Goal: Task Accomplishment & Management: Use online tool/utility

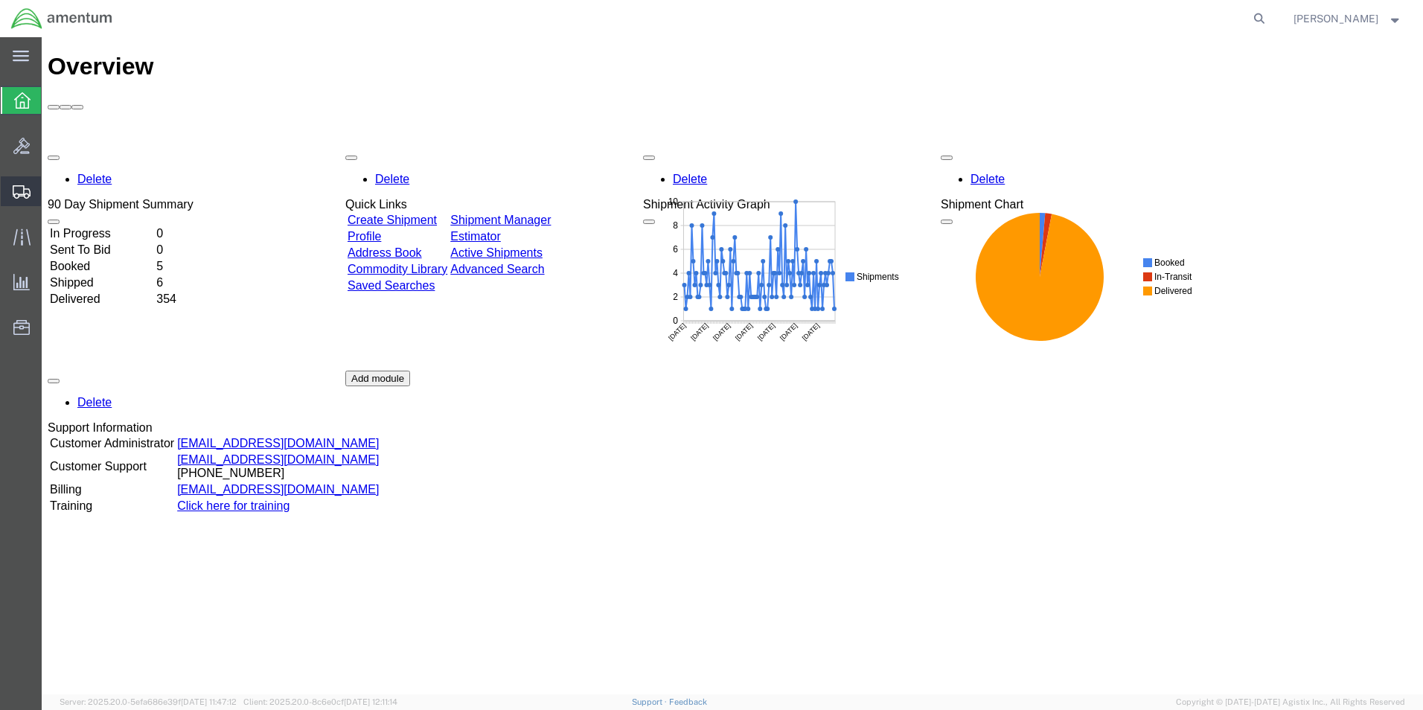
click at [0, 0] on span "Create from Template" at bounding box center [0, 0] width 0 height 0
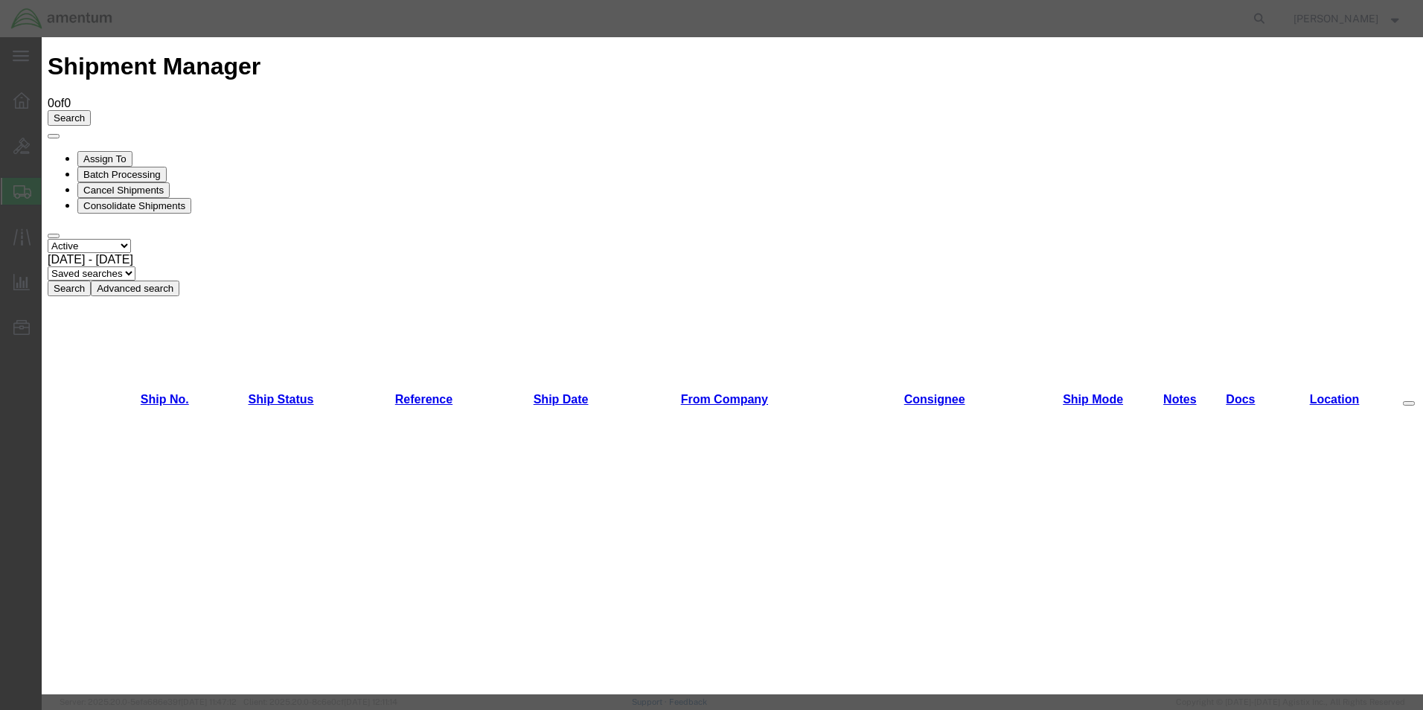
scroll to position [1042, 0]
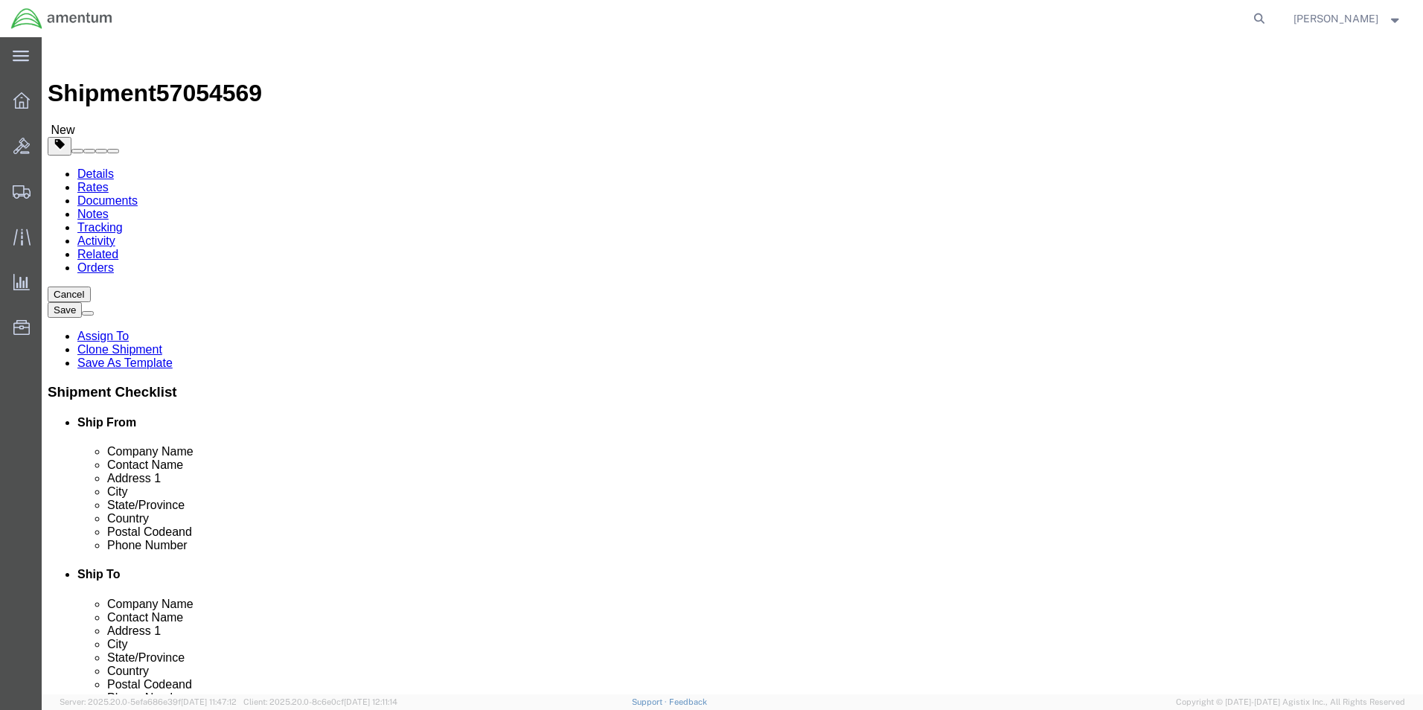
select select "49950"
select select
click input "[EMAIL_ADDRESS][PERSON_NAME][DOMAIN_NAME]"
type input "r"
drag, startPoint x: 857, startPoint y: 565, endPoint x: 809, endPoint y: 569, distance: 48.6
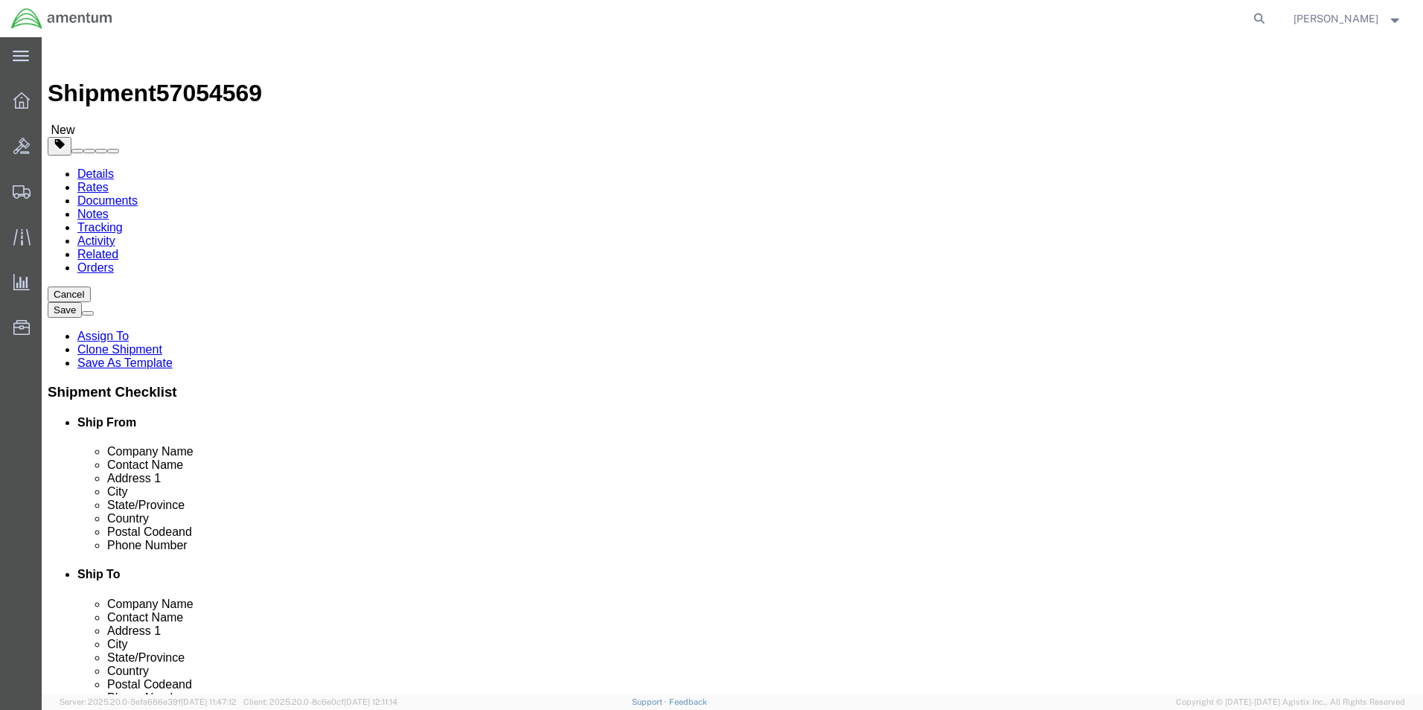
click label
click input "checkbox"
click label
click input "checkbox"
checkbox input "false"
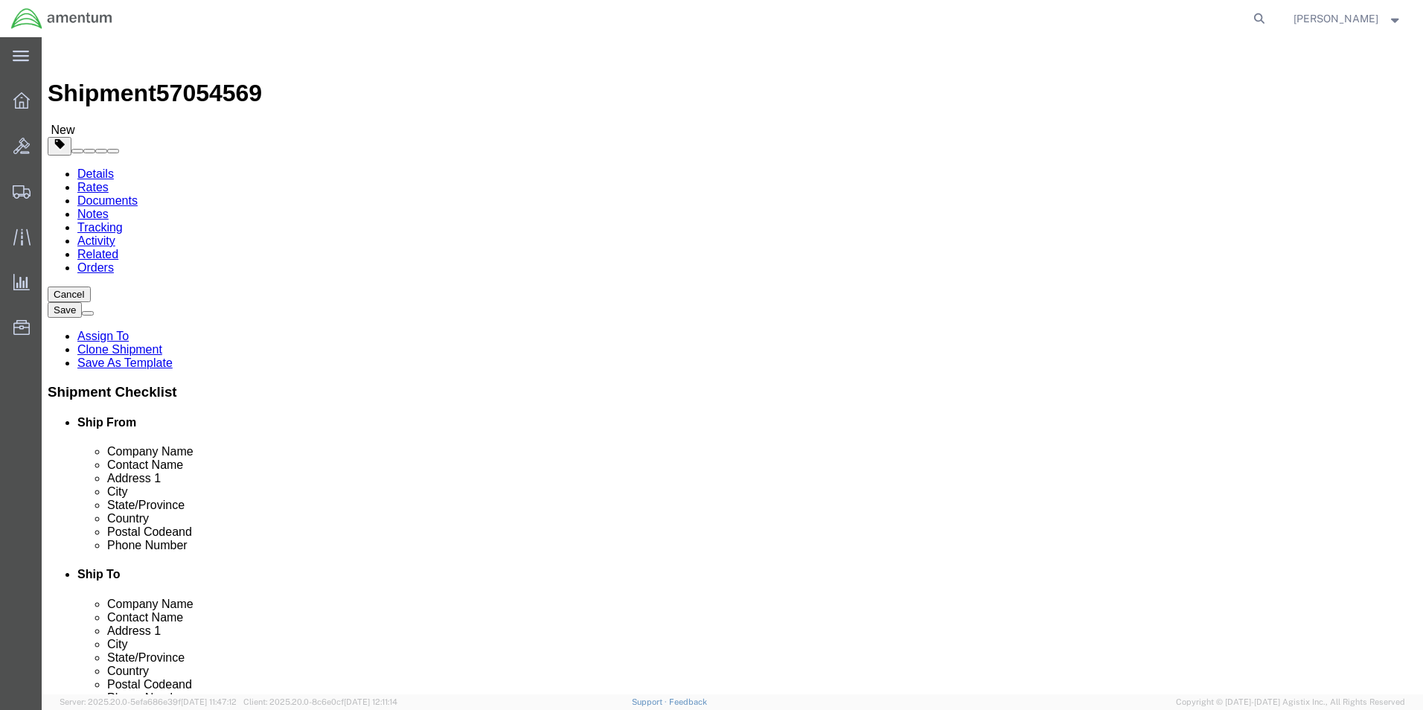
click div "Ship To Location Location My Profile Location [PHONE_NUMBER] [PHONE_NUMBER] [PH…"
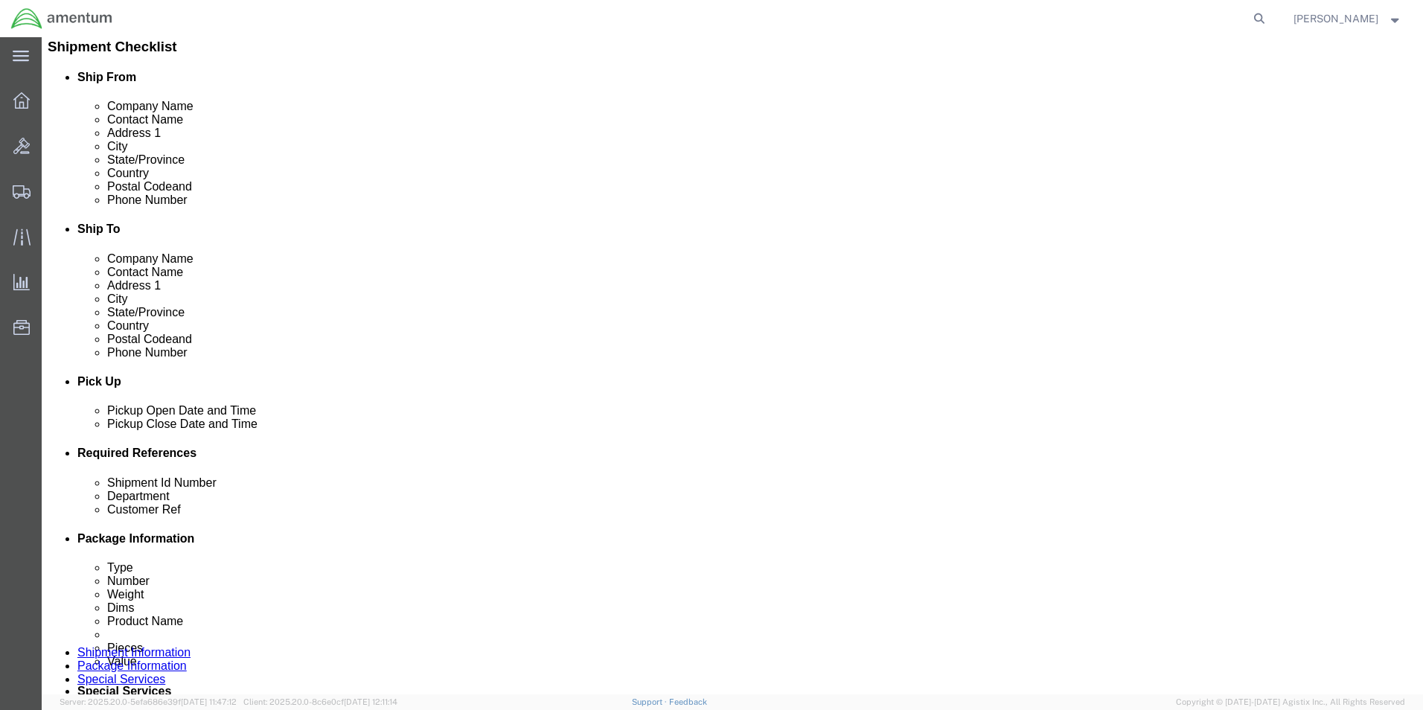
scroll to position [372, 0]
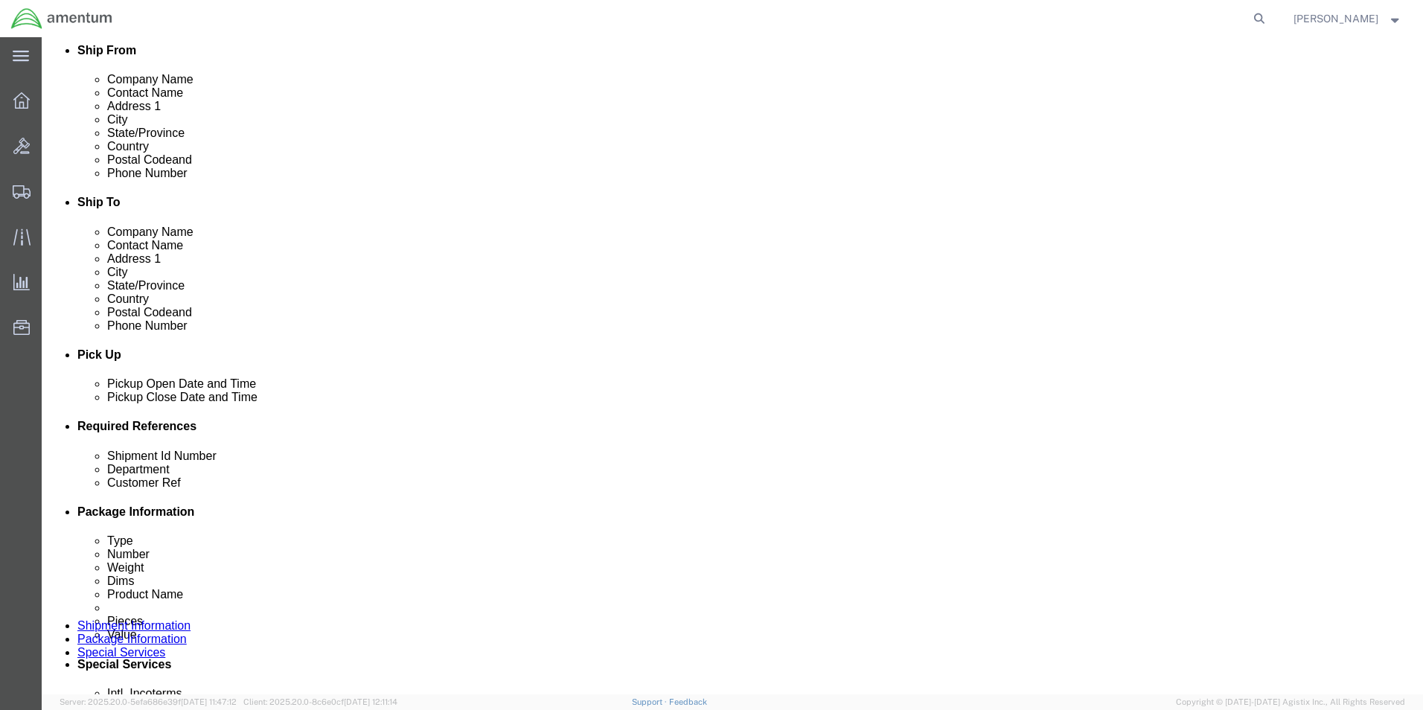
click input "704A33640021"
type input "7"
type input "350A21-1153-20"
click div "Shipment Id Number 350A21-1153-20 Department CBP Customer Ref USAGE.262942 Sele…"
click input "USAGE.262942"
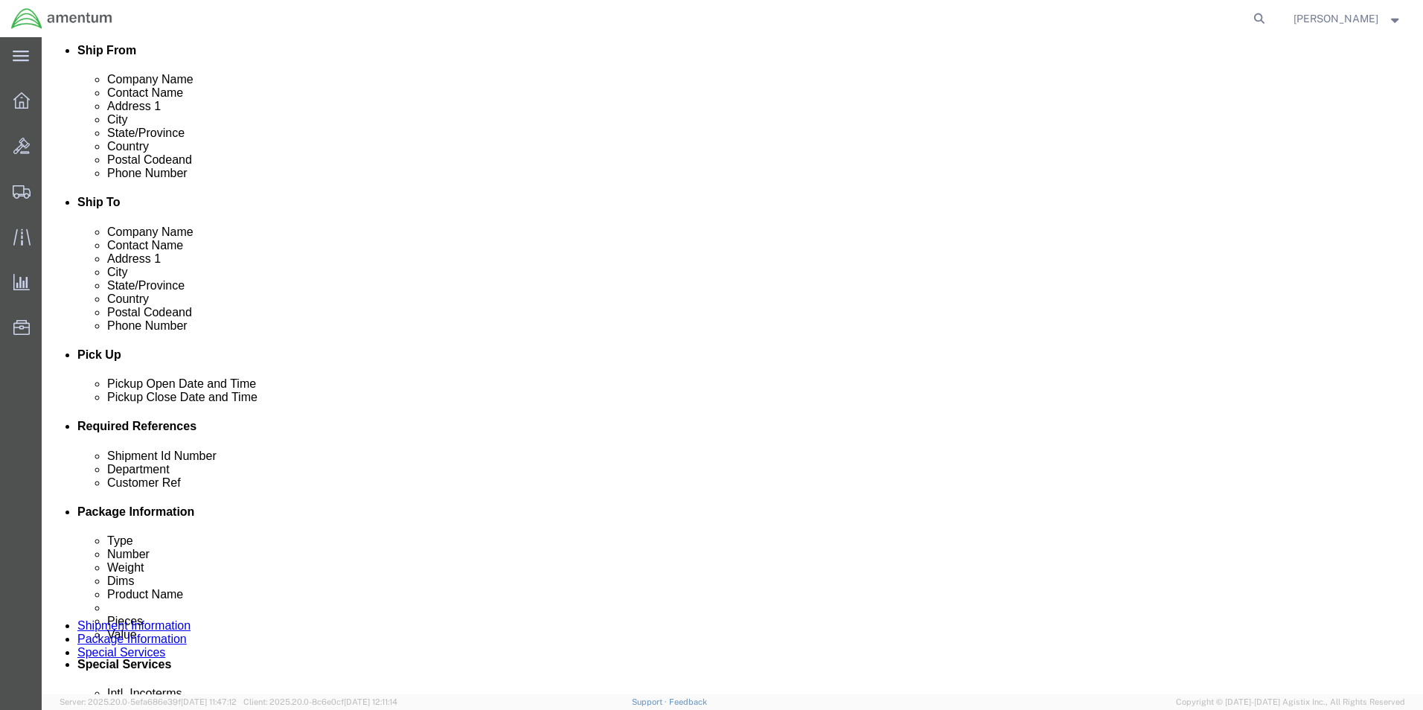
type input "U"
type input "614-009761"
click div "Please fix the following errors Ship From Location Location [GEOGRAPHIC_DATA], …"
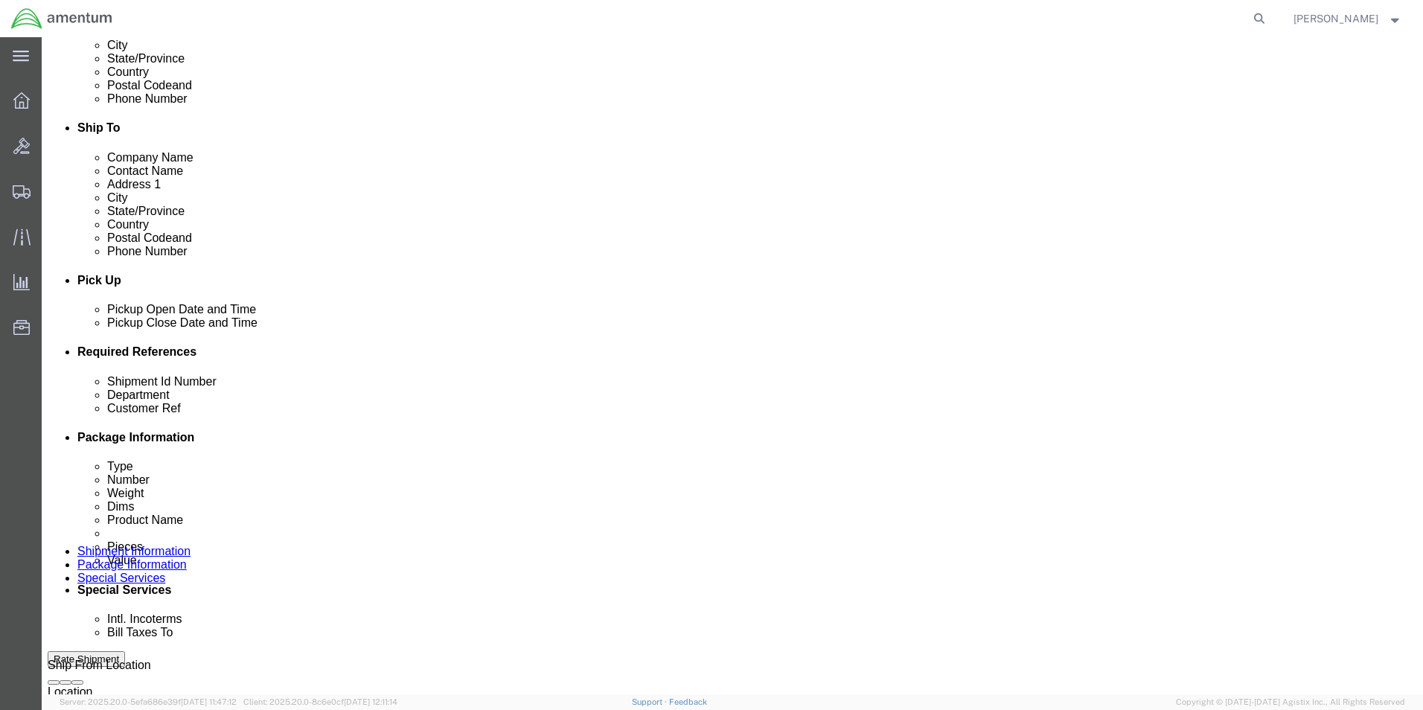
click input "6118.03.03.2219.000.UVA.0000"
type input "6118.04.03.2219.000.UVA.0000"
click div "Shipment Id Number 350A21-1153-20 Department CBP Customer Ref 614-009761 Select…"
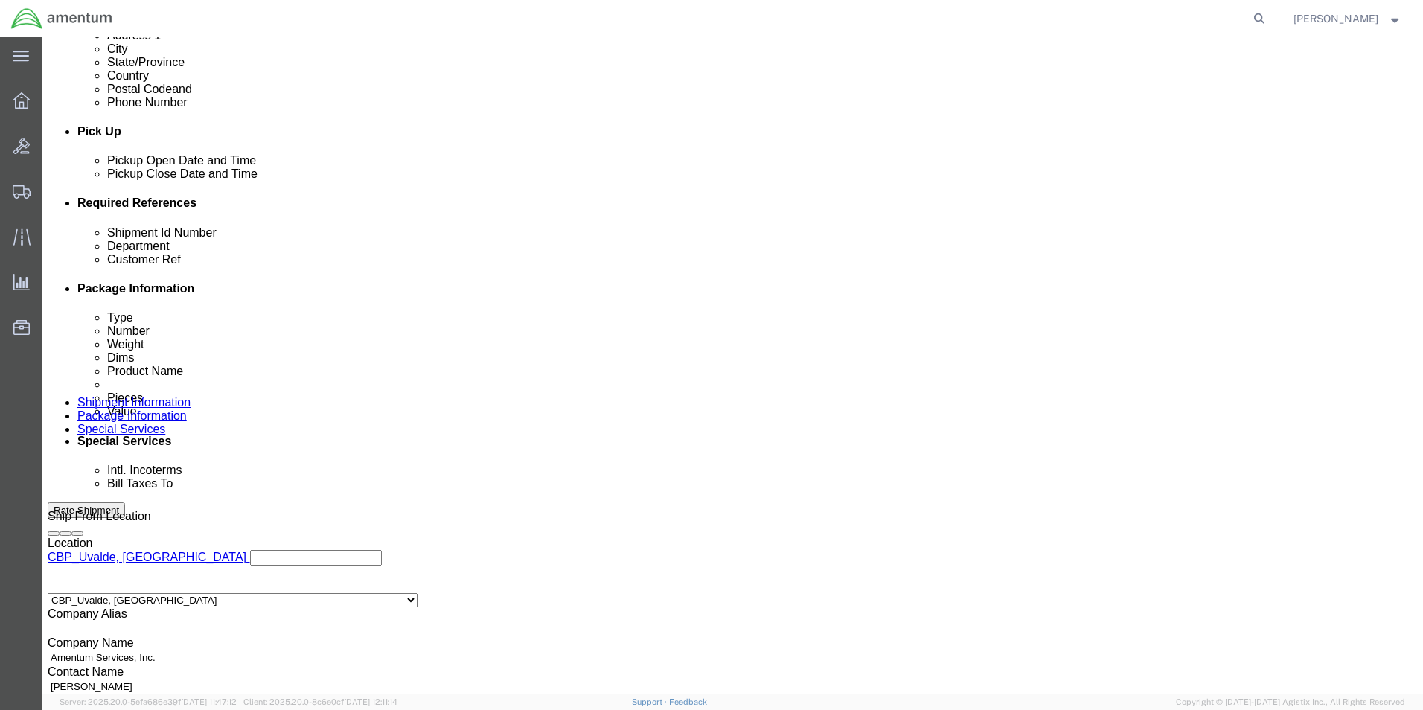
scroll to position [649, 0]
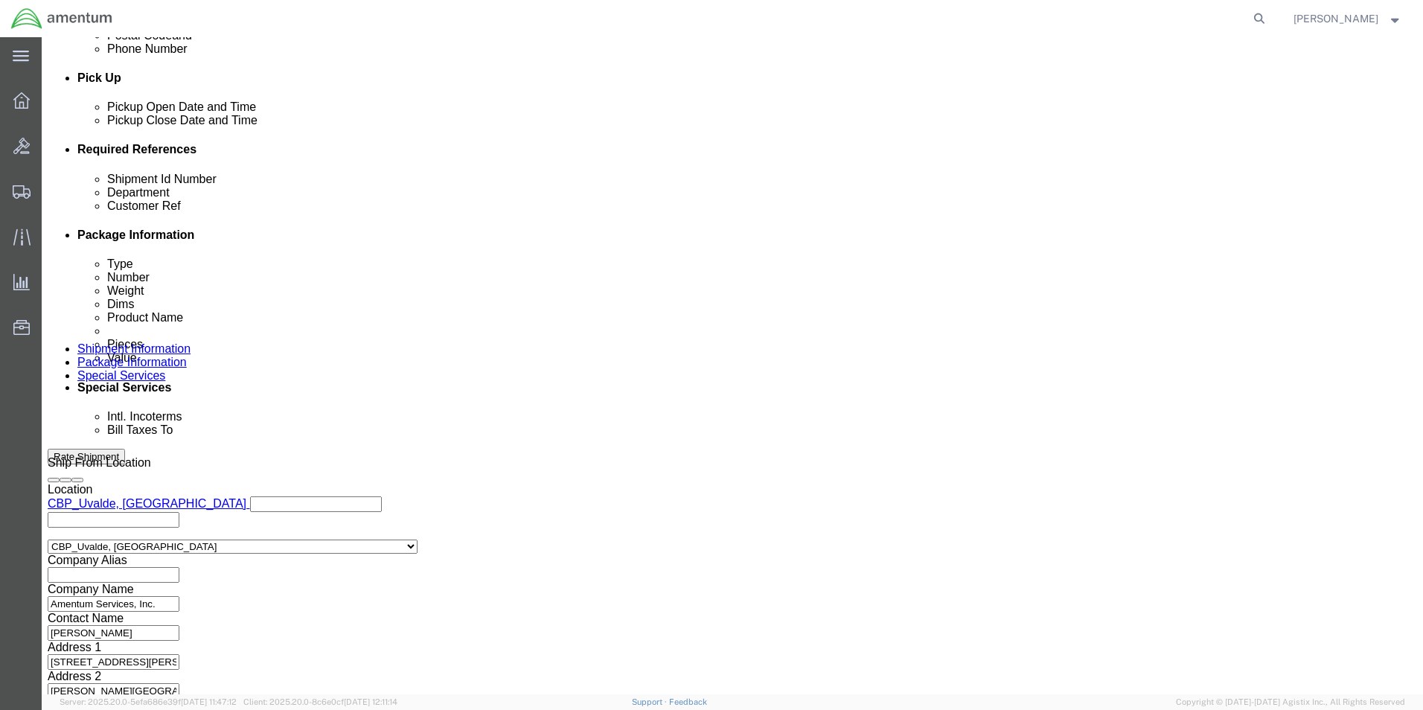
click button "Add reference"
click select "Select Account Type Activity ID Airline Appointment Number ASN Batch Request # …"
select select "PURCHORD"
click select "Select Account Type Activity ID Airline Appointment Number ASN Batch Request # …"
click input "text"
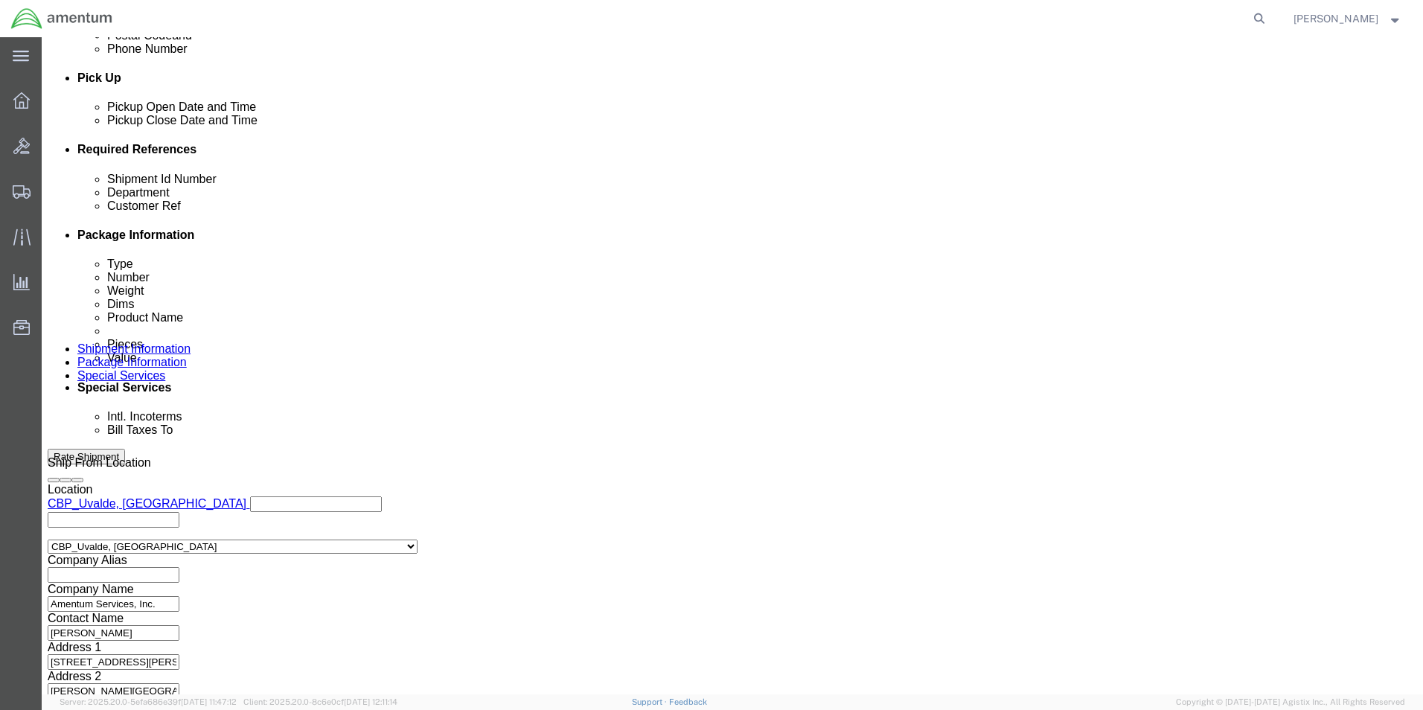
type input "350A21-1153-20"
click div "Shipment Id Number 350A21-1153-20 Department CBP Customer Ref 614-009761 Select…"
click button "Continue"
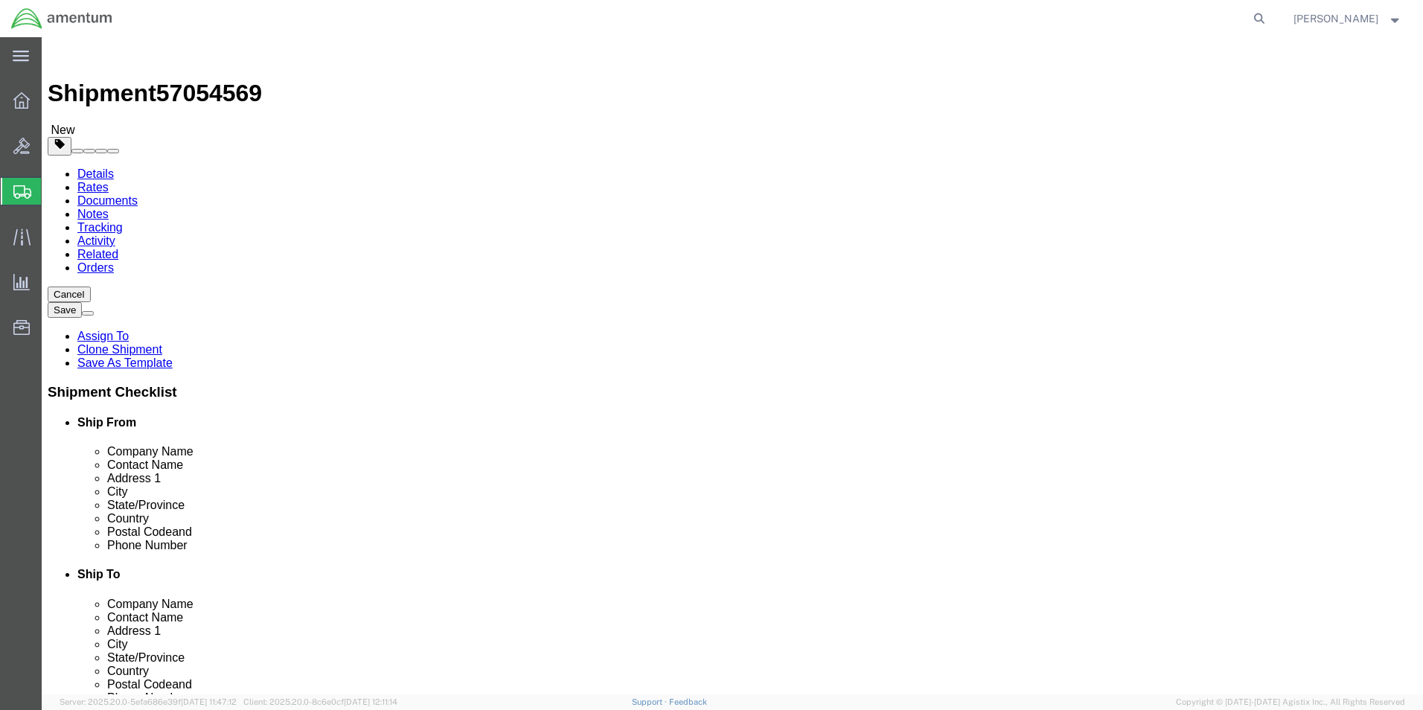
click select "Select Bale(s) Basket(s) Bolt(s) Bottle(s) Buckets Bulk Bundle(s) Can(s) Cardbo…"
select select "ENV"
click select "Select Bale(s) Basket(s) Bolt(s) Bottle(s) Buckets Bulk Bundle(s) Can(s) Cardbo…"
type input "9.50"
type input "12.50"
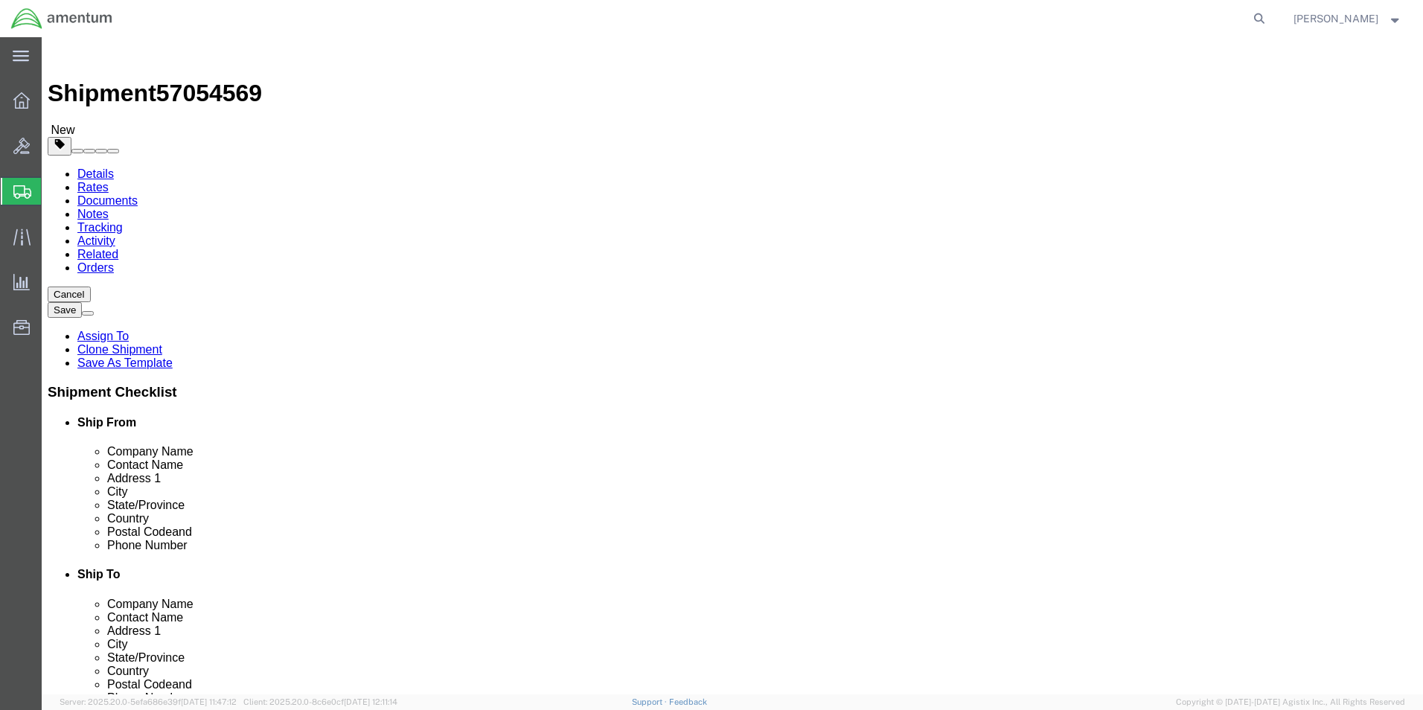
type input "0.25"
type input "1"
click div "Package Content # 1 1 x Envelope Package Type Select Bale(s) Basket(s) Bolt(s) …"
click button "Rate Shipment"
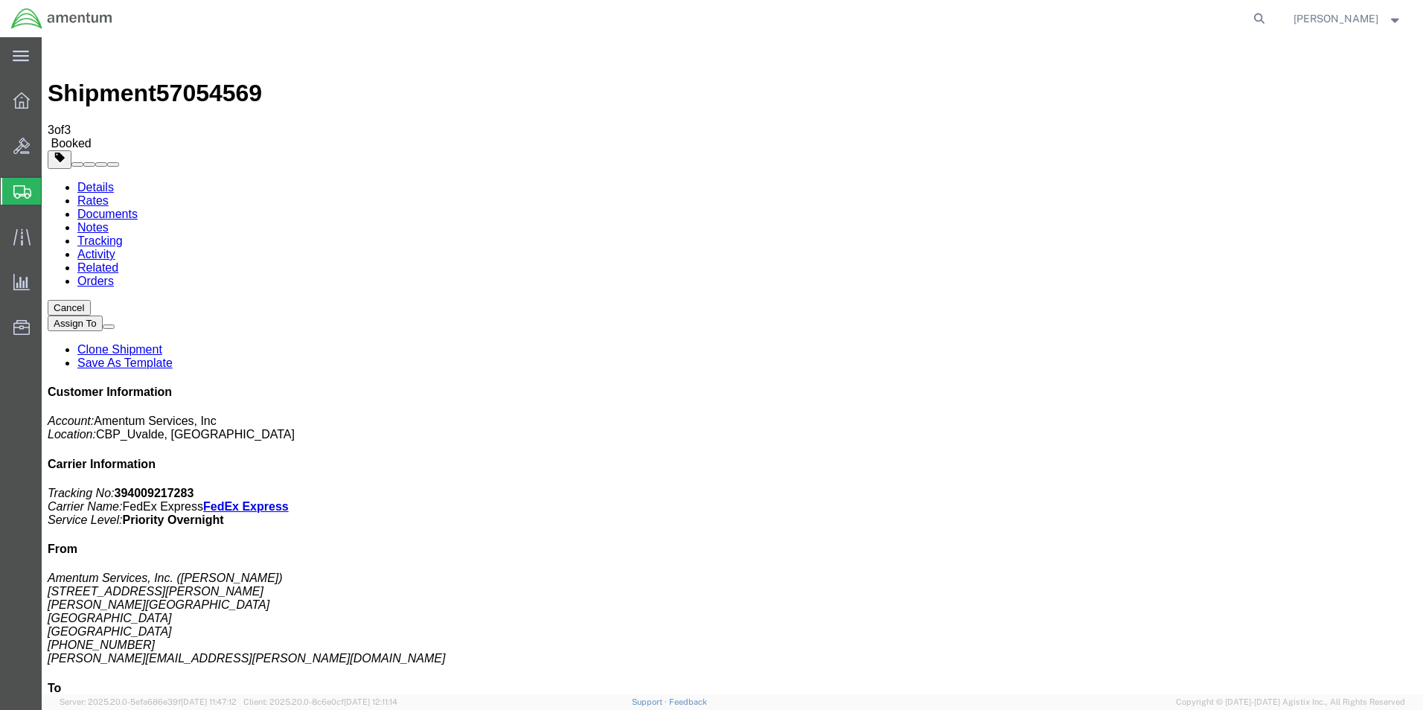
click at [1388, 19] on strong "button" at bounding box center [1394, 18] width 13 height 5
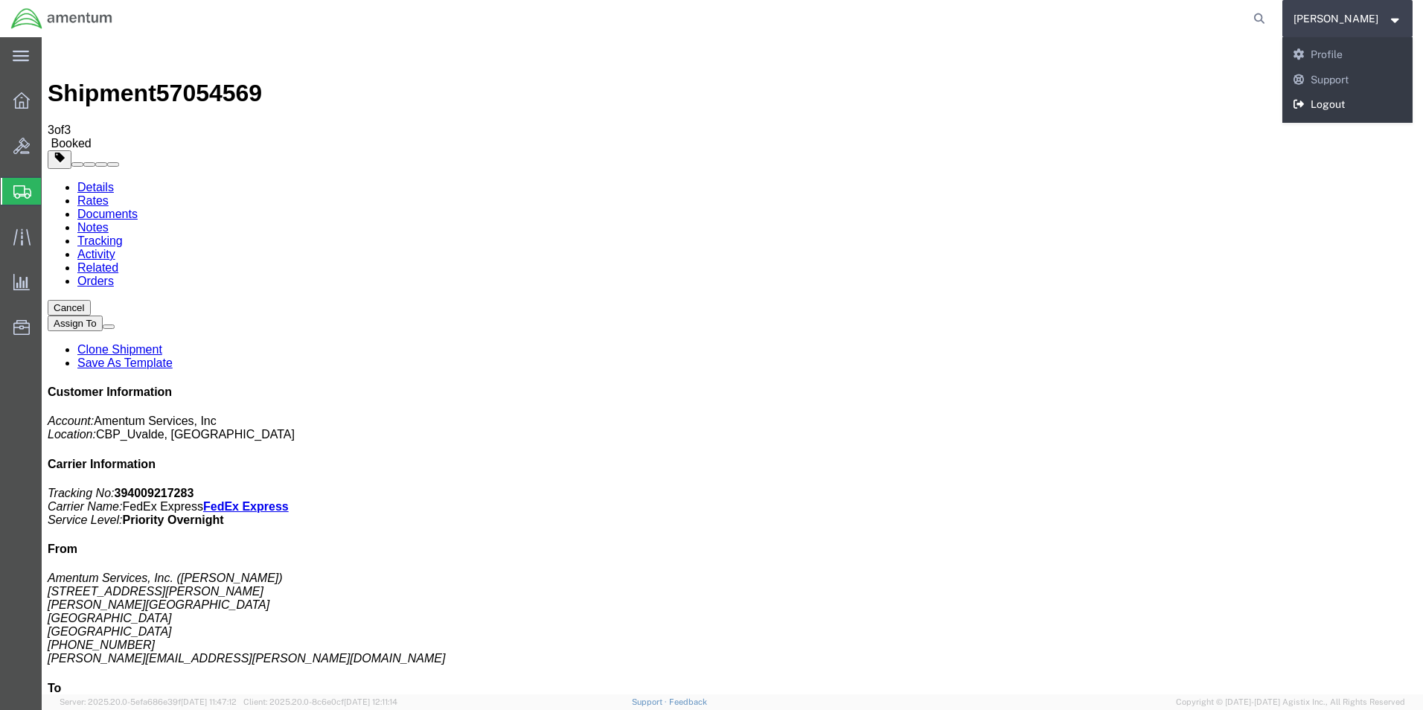
click at [1327, 106] on link "Logout" at bounding box center [1347, 104] width 131 height 25
